Goal: Task Accomplishment & Management: Use online tool/utility

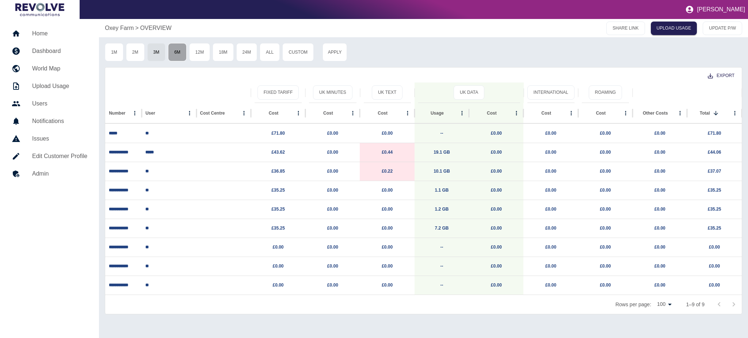
click at [182, 56] on button "6M" at bounding box center [177, 52] width 19 height 18
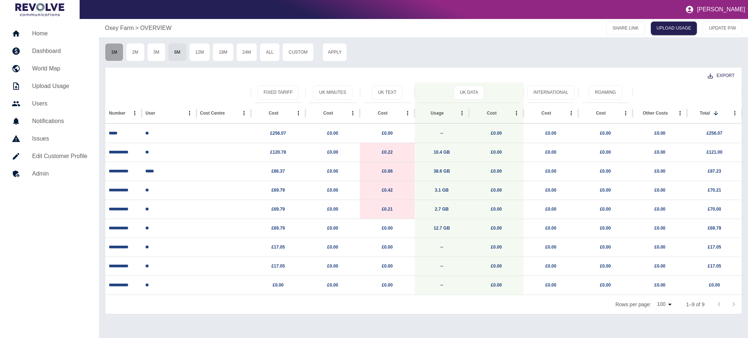
click at [105, 50] on button "1M" at bounding box center [114, 52] width 19 height 18
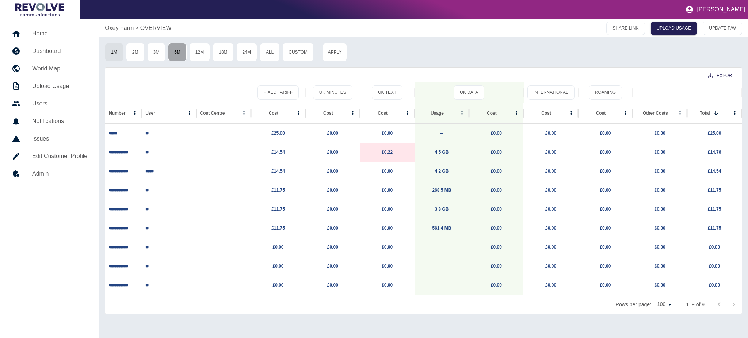
click at [178, 54] on button "6M" at bounding box center [177, 52] width 19 height 18
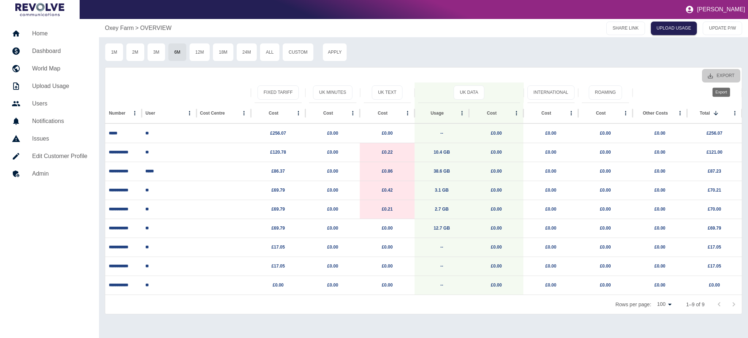
click at [727, 76] on button "Export" at bounding box center [721, 76] width 38 height 14
click at [732, 104] on li "Download as EXCEL" at bounding box center [707, 105] width 66 height 13
click at [614, 96] on button "Roaming" at bounding box center [605, 92] width 33 height 14
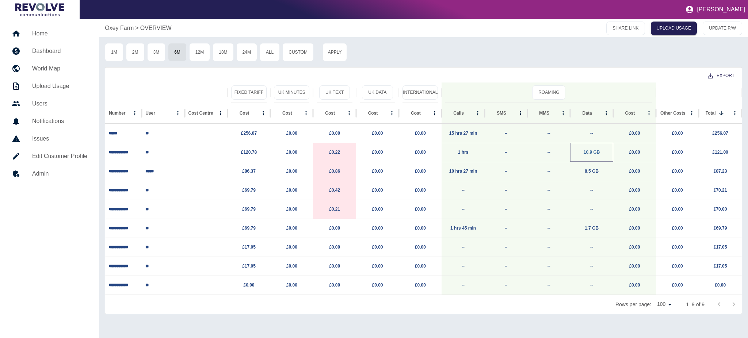
click at [594, 154] on link "10.9 GB" at bounding box center [592, 152] width 16 height 5
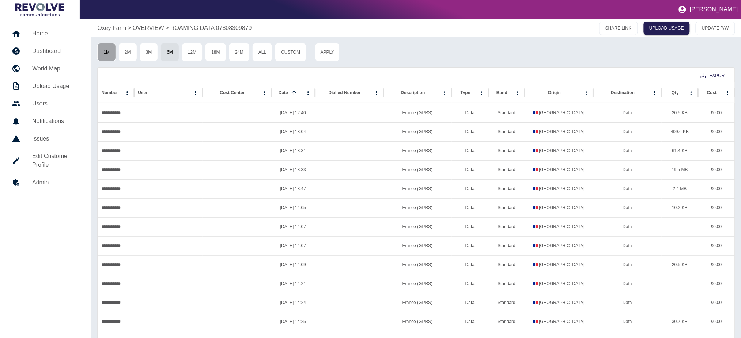
click at [106, 58] on button "1M" at bounding box center [106, 52] width 19 height 18
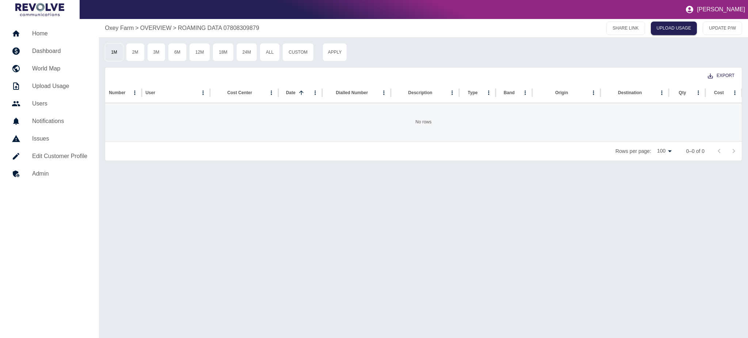
click at [119, 58] on button "1M" at bounding box center [114, 52] width 19 height 18
click at [156, 29] on p "OVERVIEW" at bounding box center [155, 28] width 31 height 9
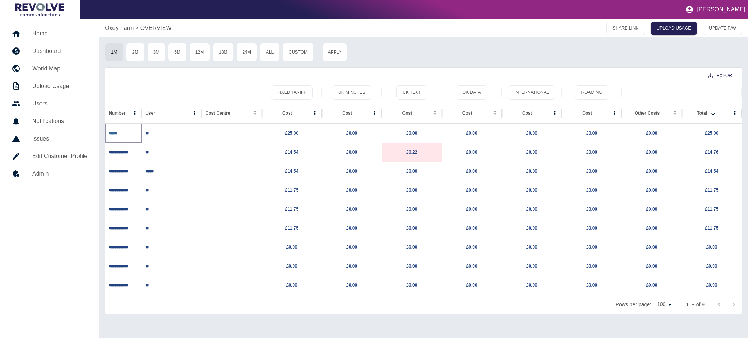
click at [115, 134] on link "*****" at bounding box center [113, 133] width 8 height 4
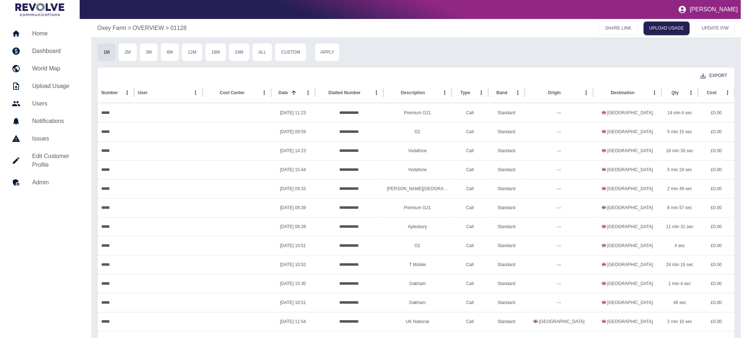
click at [115, 27] on p "Oxey Farm" at bounding box center [111, 28] width 29 height 9
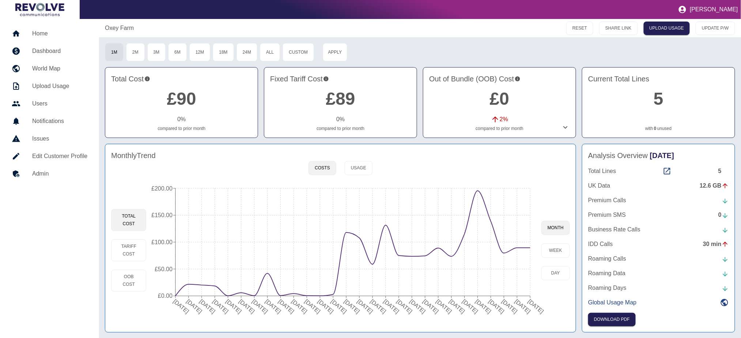
click at [178, 98] on link "£90" at bounding box center [181, 98] width 29 height 19
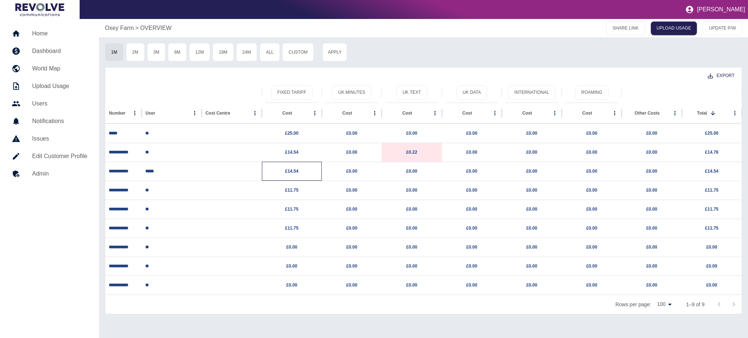
drag, startPoint x: 308, startPoint y: 173, endPoint x: 308, endPoint y: 178, distance: 4.7
click at [308, 178] on p "£14.54" at bounding box center [292, 171] width 53 height 19
